Goal: Transaction & Acquisition: Purchase product/service

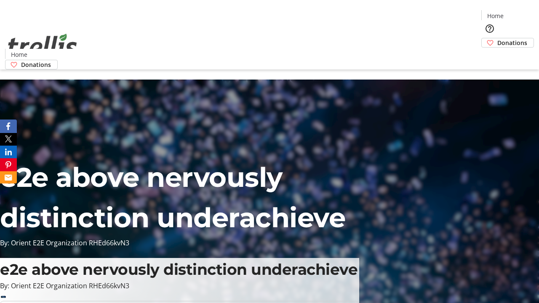
click at [497, 38] on span "Donations" at bounding box center [512, 42] width 30 height 9
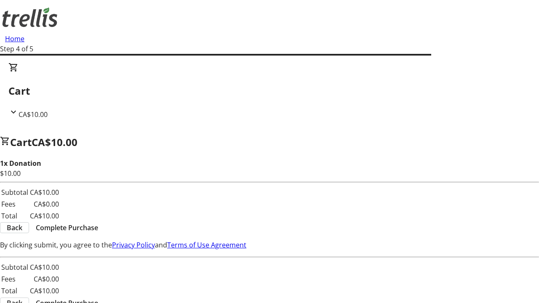
click at [98, 223] on span "Complete Purchase" at bounding box center [67, 228] width 62 height 10
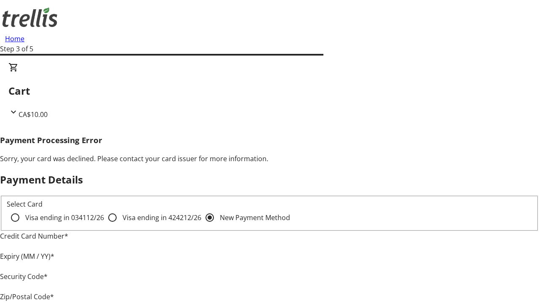
click at [104, 225] on input "Visa ending in 4242 12/26" at bounding box center [112, 217] width 17 height 17
radio input "true"
